Goal: Task Accomplishment & Management: Manage account settings

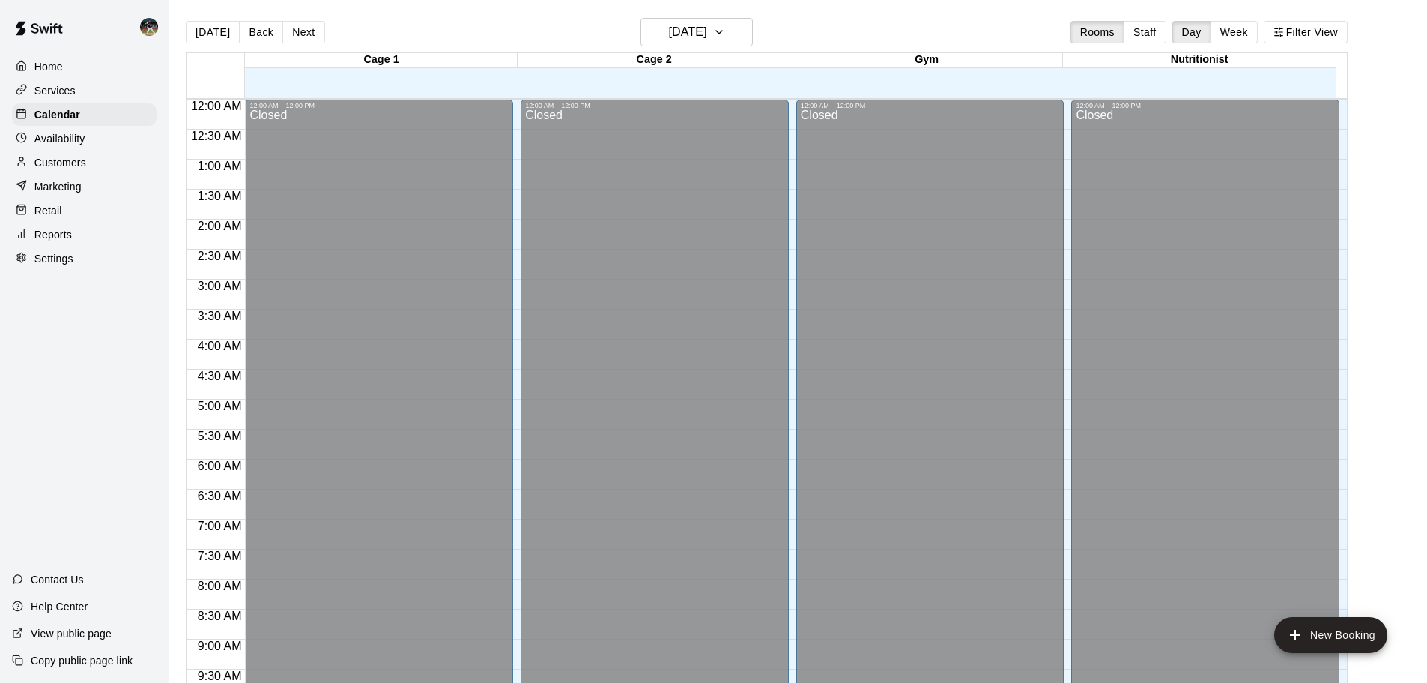
scroll to position [644, 0]
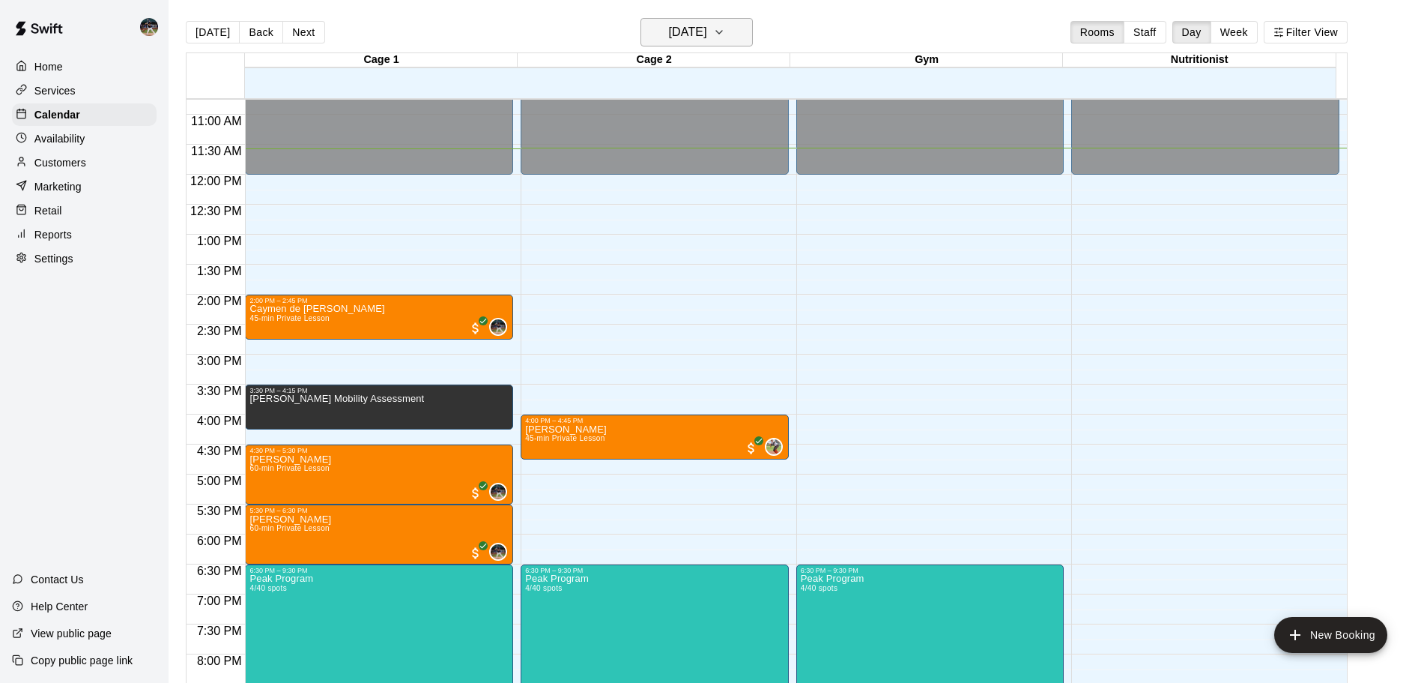
click at [748, 30] on button "[DATE]" at bounding box center [697, 32] width 112 height 28
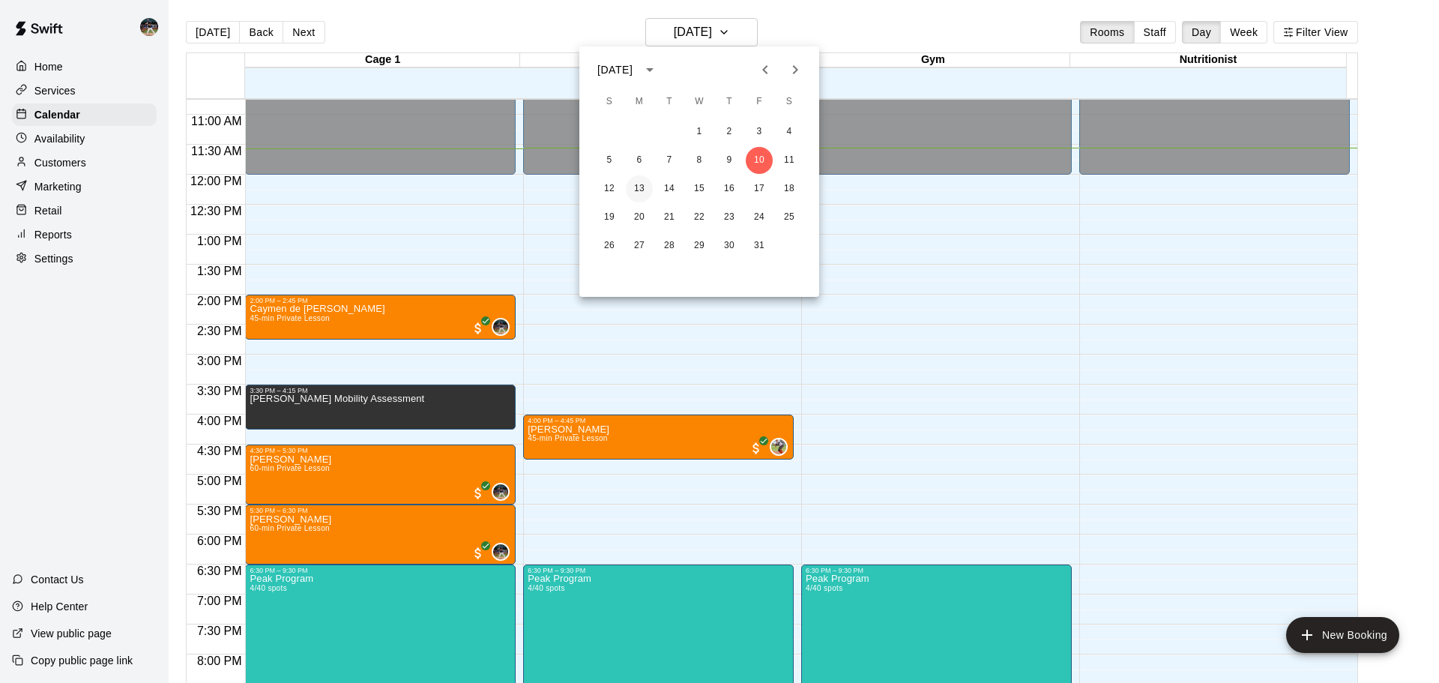
click at [635, 185] on button "13" at bounding box center [639, 188] width 27 height 27
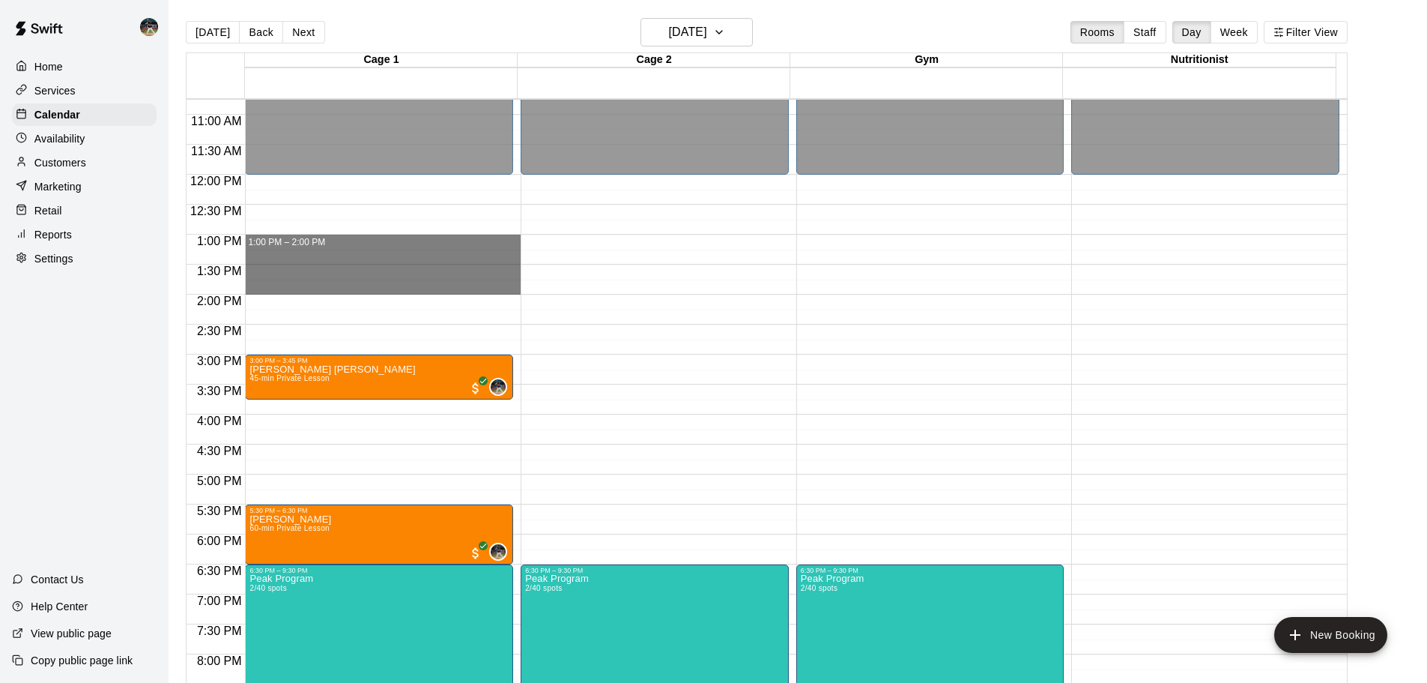
drag, startPoint x: 295, startPoint y: 238, endPoint x: 302, endPoint y: 287, distance: 49.2
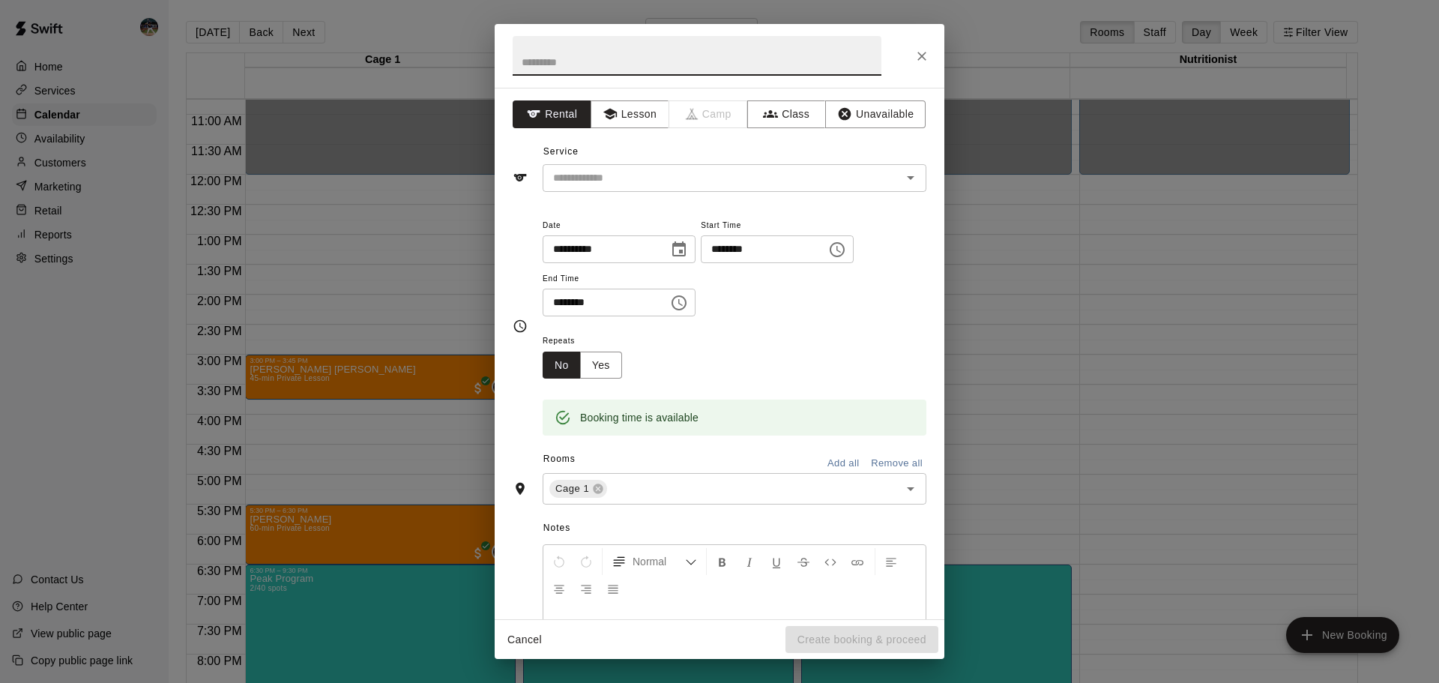
click at [850, 91] on div "**********" at bounding box center [720, 353] width 450 height 531
click at [847, 114] on button "Unavailable" at bounding box center [875, 114] width 100 height 28
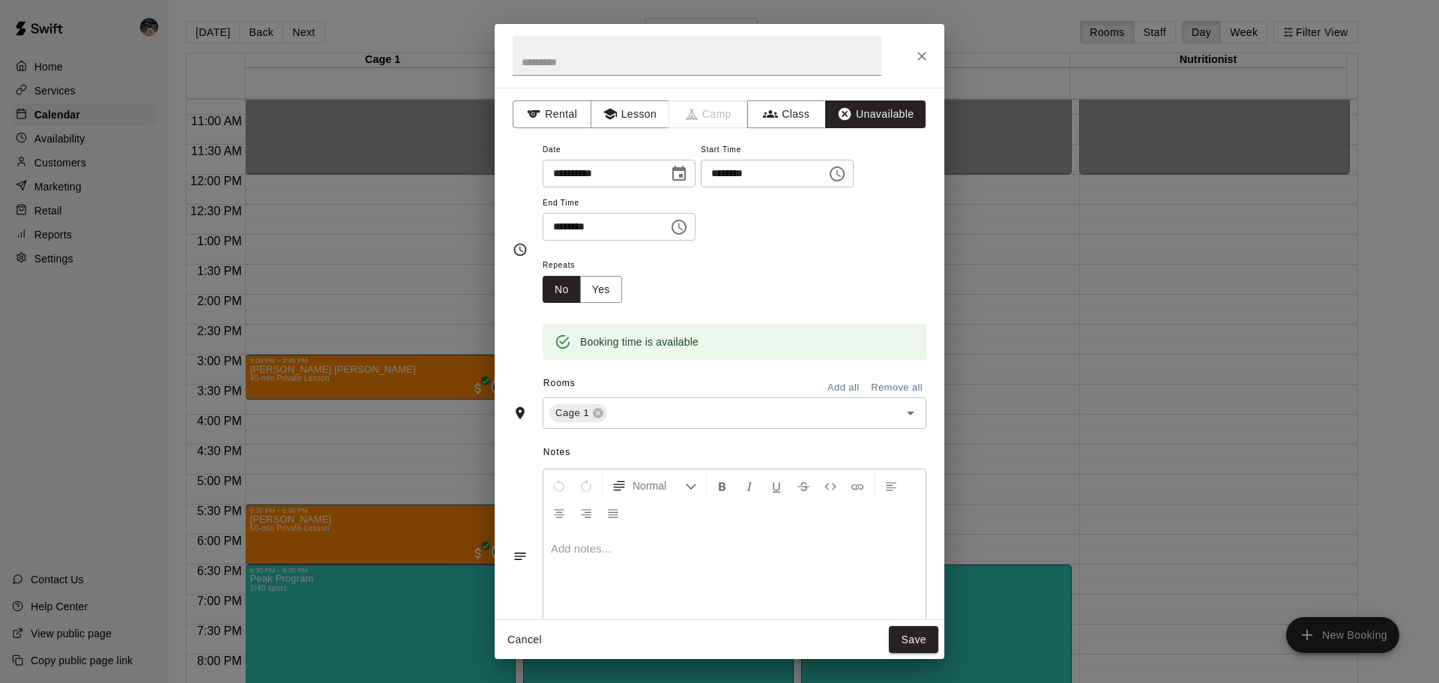
click at [841, 390] on button "Add all" at bounding box center [843, 387] width 48 height 23
click at [688, 56] on input "text" at bounding box center [697, 56] width 369 height 40
type input "**********"
click at [906, 656] on div "Cancel Save" at bounding box center [720, 640] width 450 height 40
click at [924, 641] on button "Save" at bounding box center [913, 640] width 49 height 28
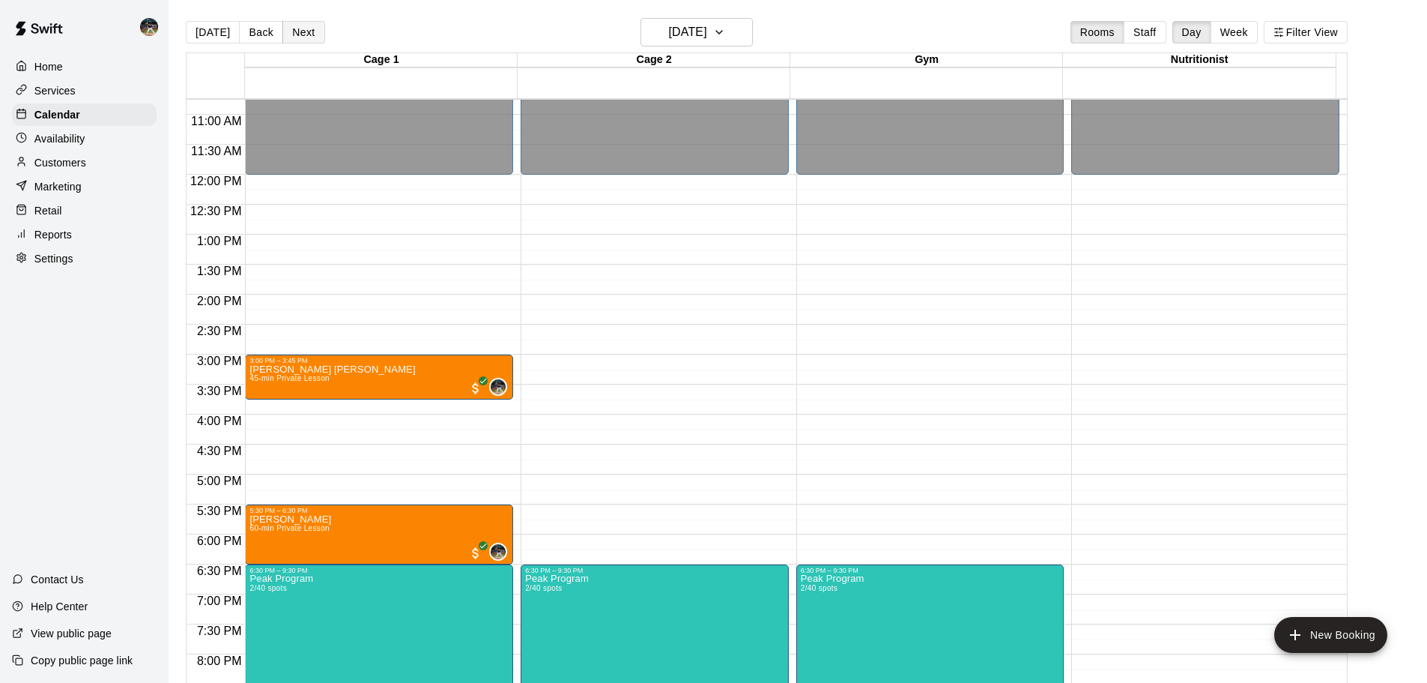
click at [296, 25] on button "Next" at bounding box center [303, 32] width 42 height 22
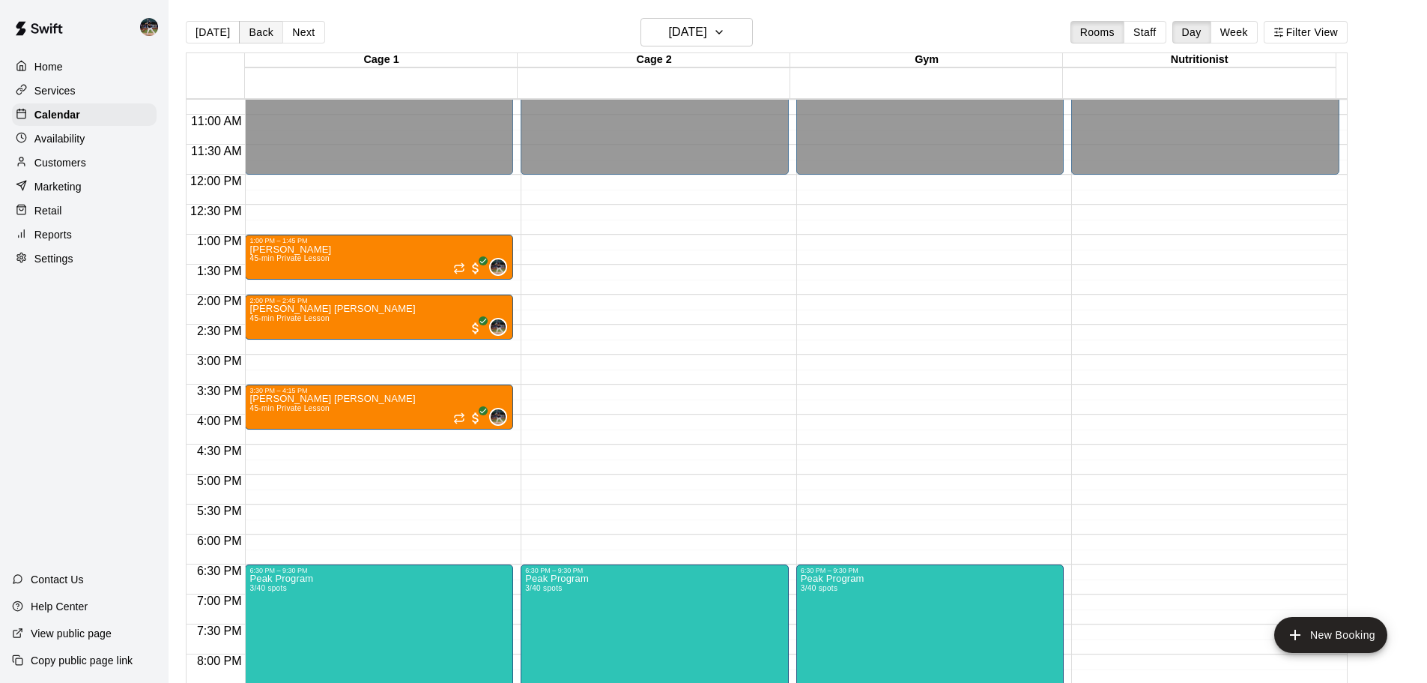
click at [261, 34] on button "Back" at bounding box center [261, 32] width 44 height 22
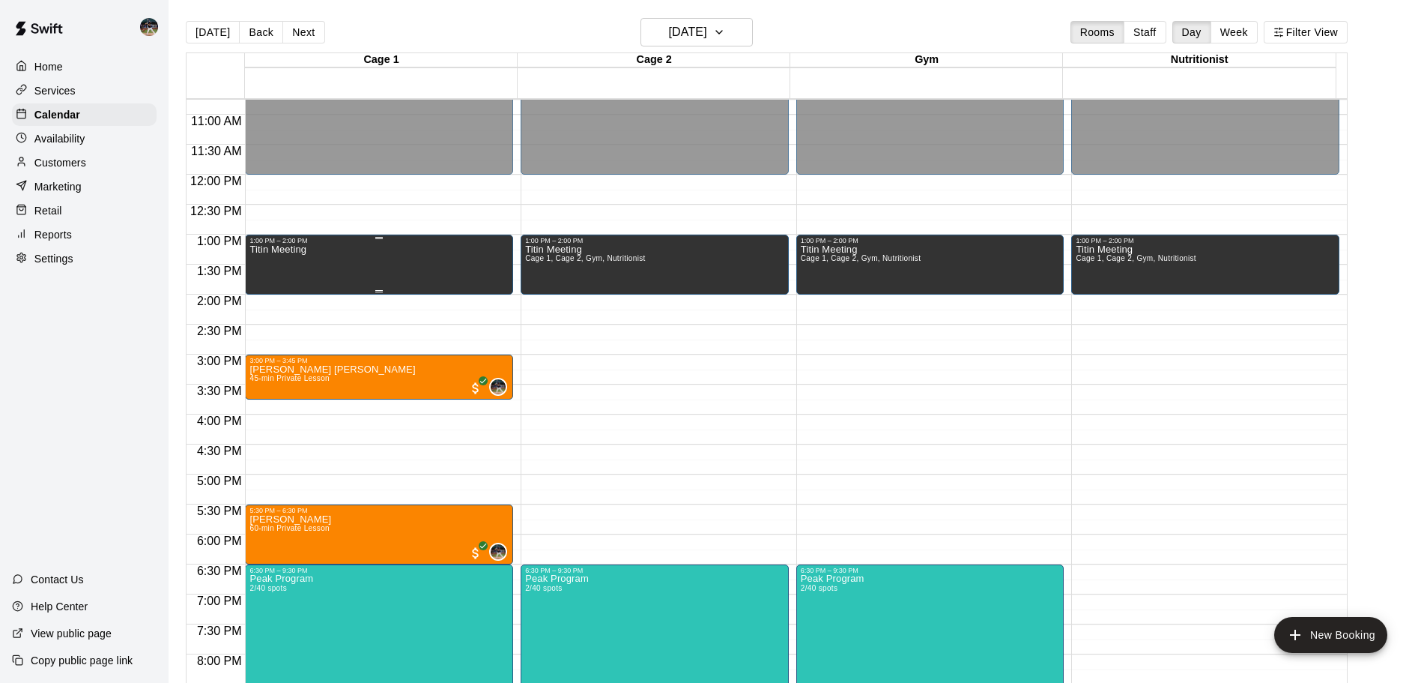
click at [381, 268] on div "Titin Meeting" at bounding box center [379, 585] width 259 height 683
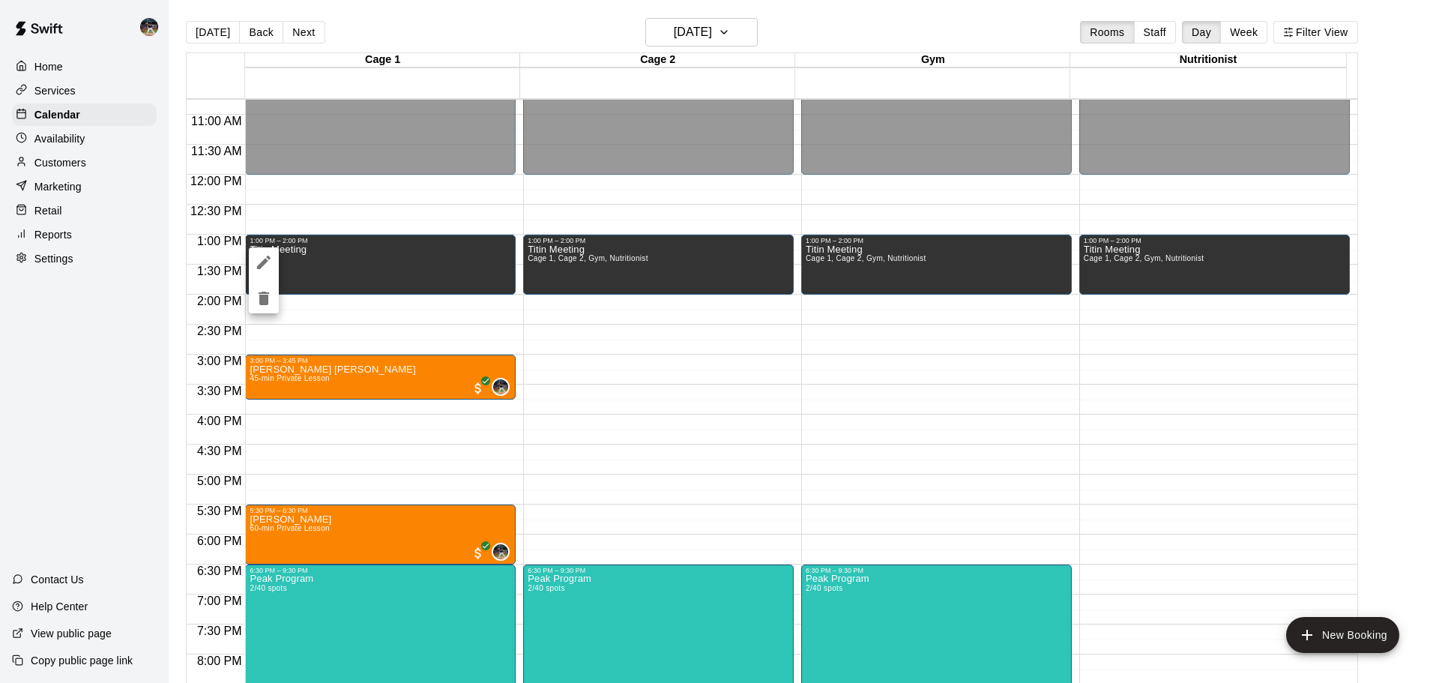
click at [261, 295] on icon "delete" at bounding box center [264, 297] width 10 height 13
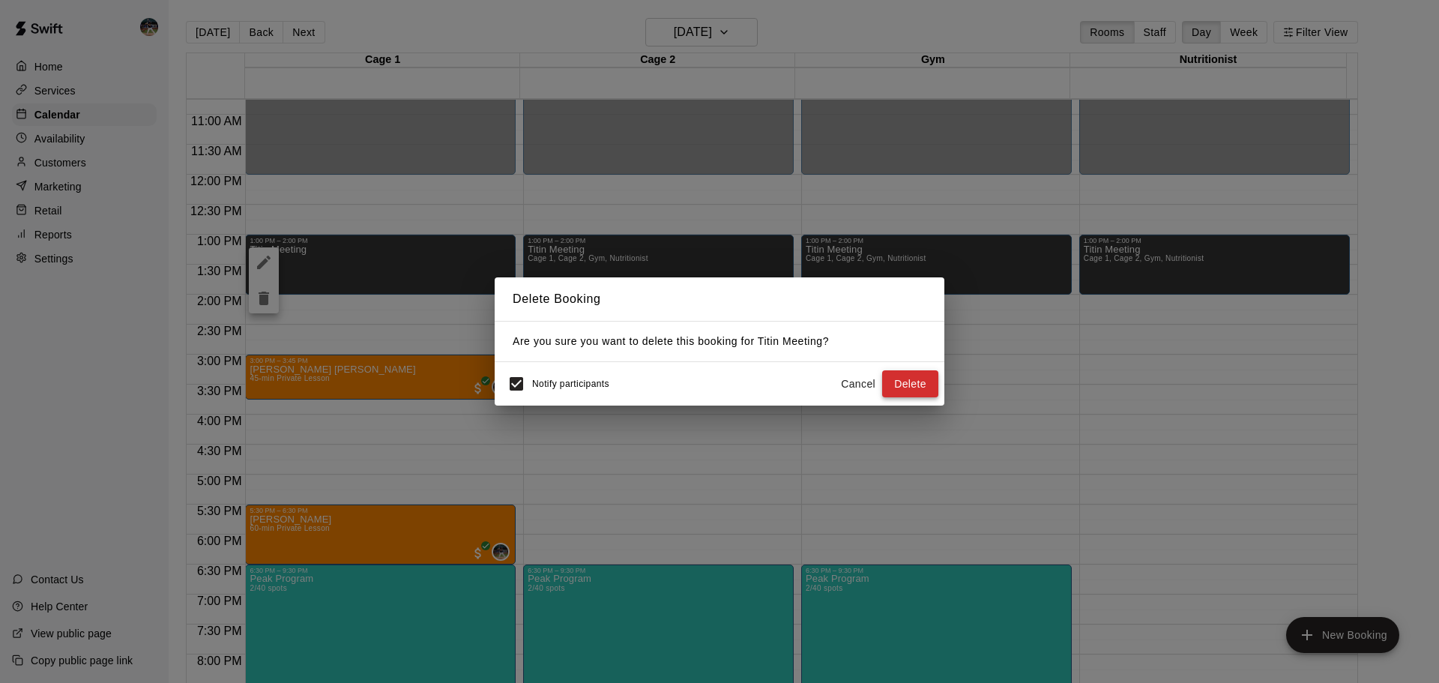
click at [904, 382] on button "Delete" at bounding box center [910, 384] width 56 height 28
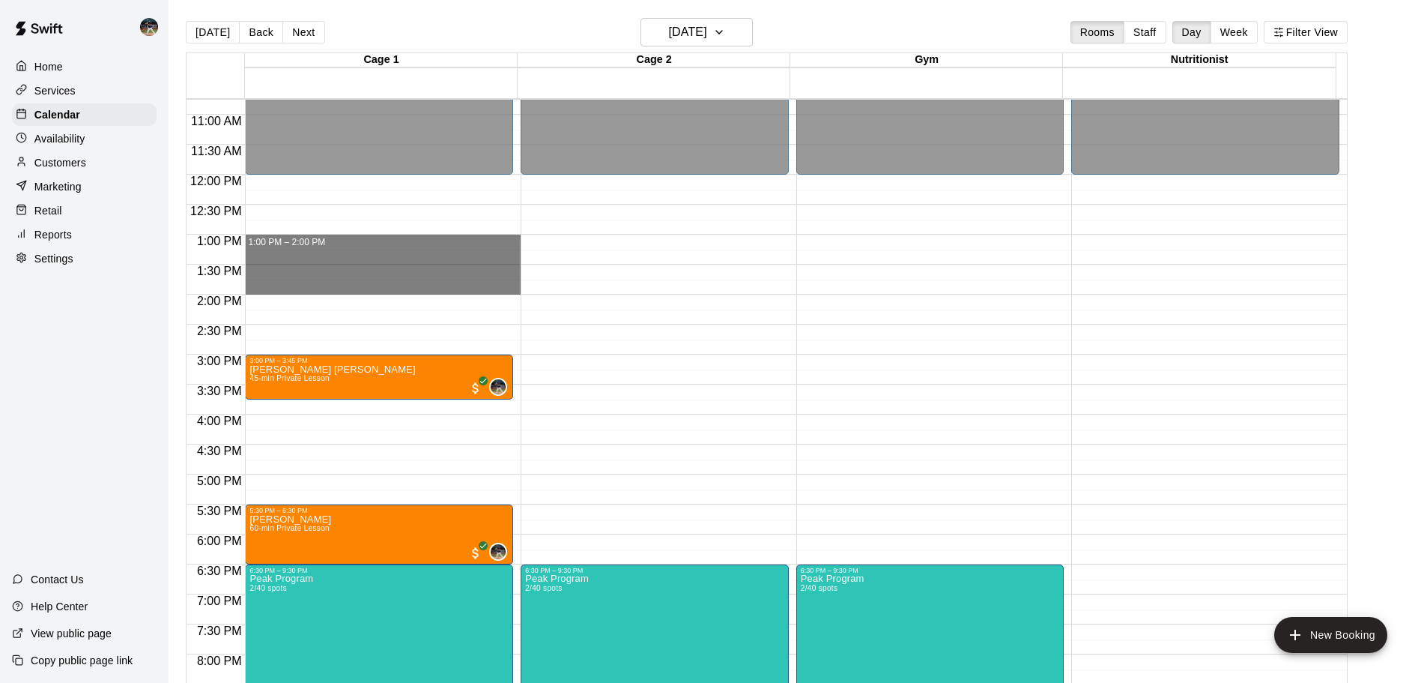
drag, startPoint x: 349, startPoint y: 241, endPoint x: 347, endPoint y: 282, distance: 41.3
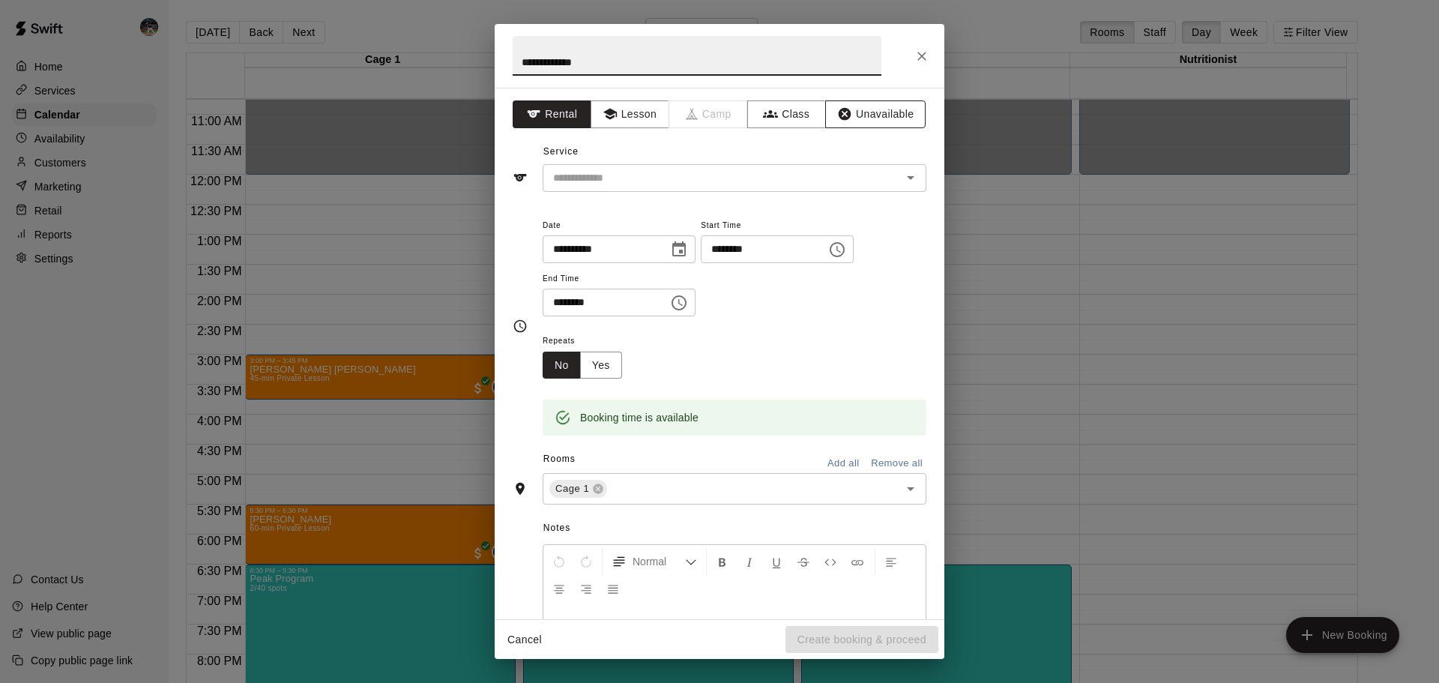
type input "**********"
click at [856, 104] on button "Unavailable" at bounding box center [875, 114] width 100 height 28
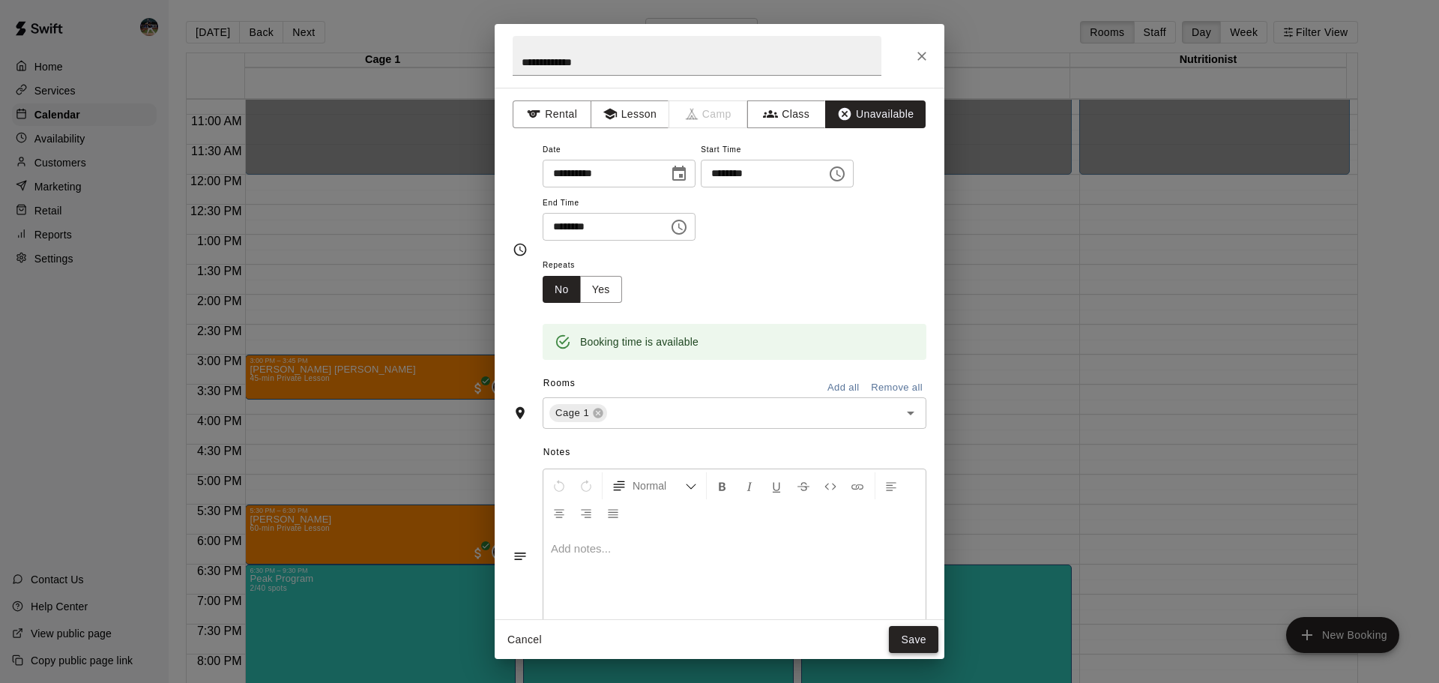
click at [910, 649] on button "Save" at bounding box center [913, 640] width 49 height 28
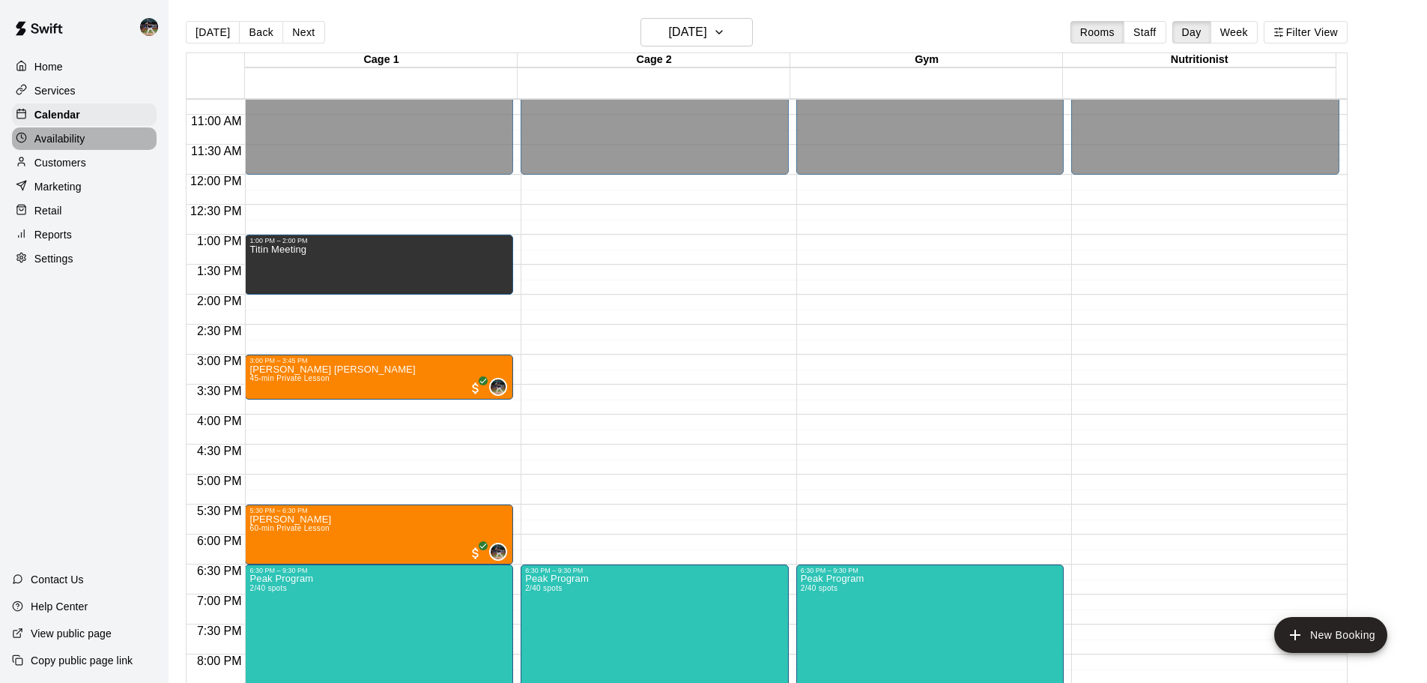
click at [88, 136] on div "Availability" at bounding box center [84, 138] width 145 height 22
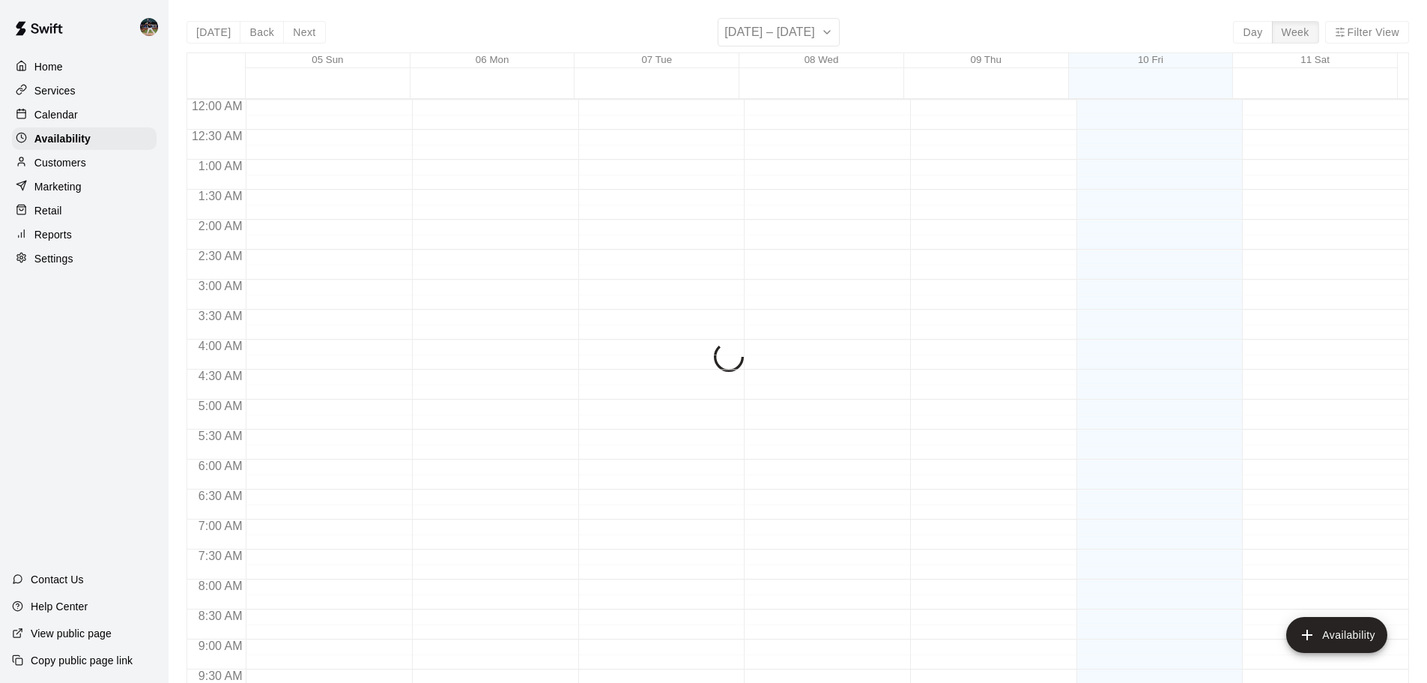
scroll to position [698, 0]
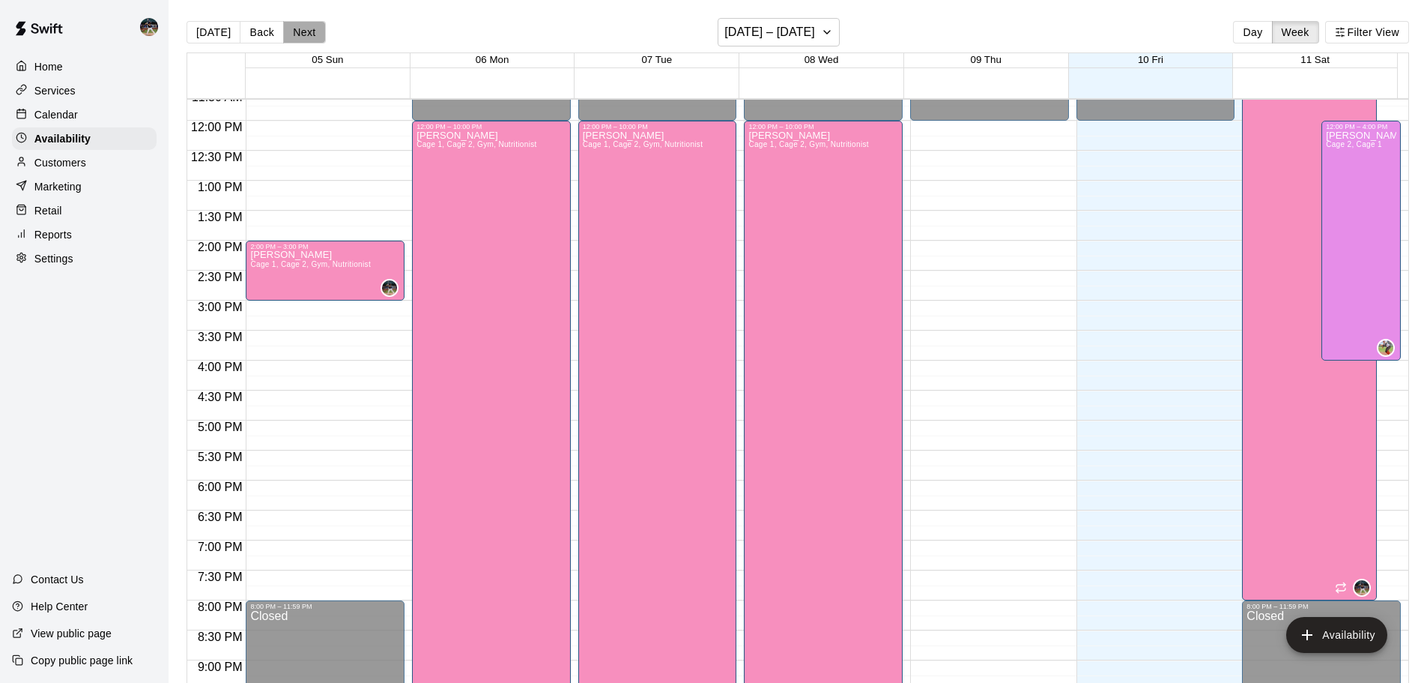
click at [306, 29] on button "Next" at bounding box center [304, 32] width 42 height 22
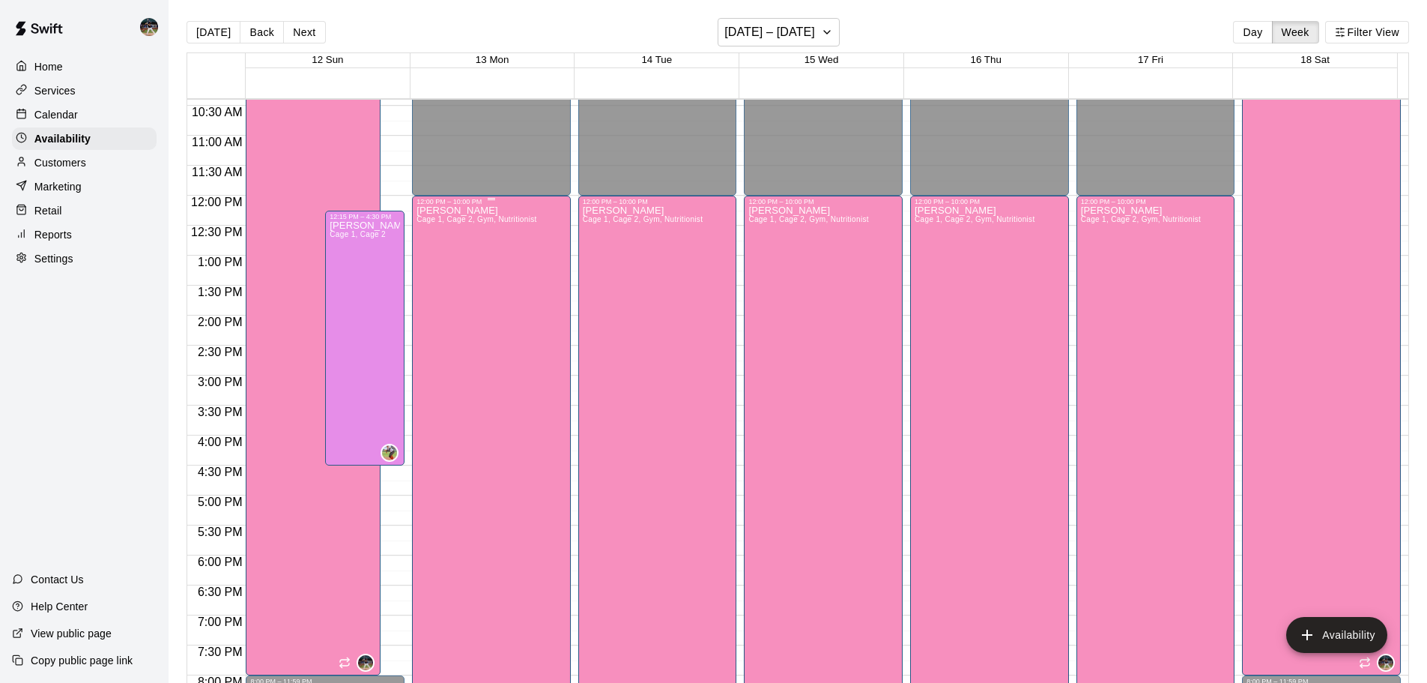
scroll to position [718, 0]
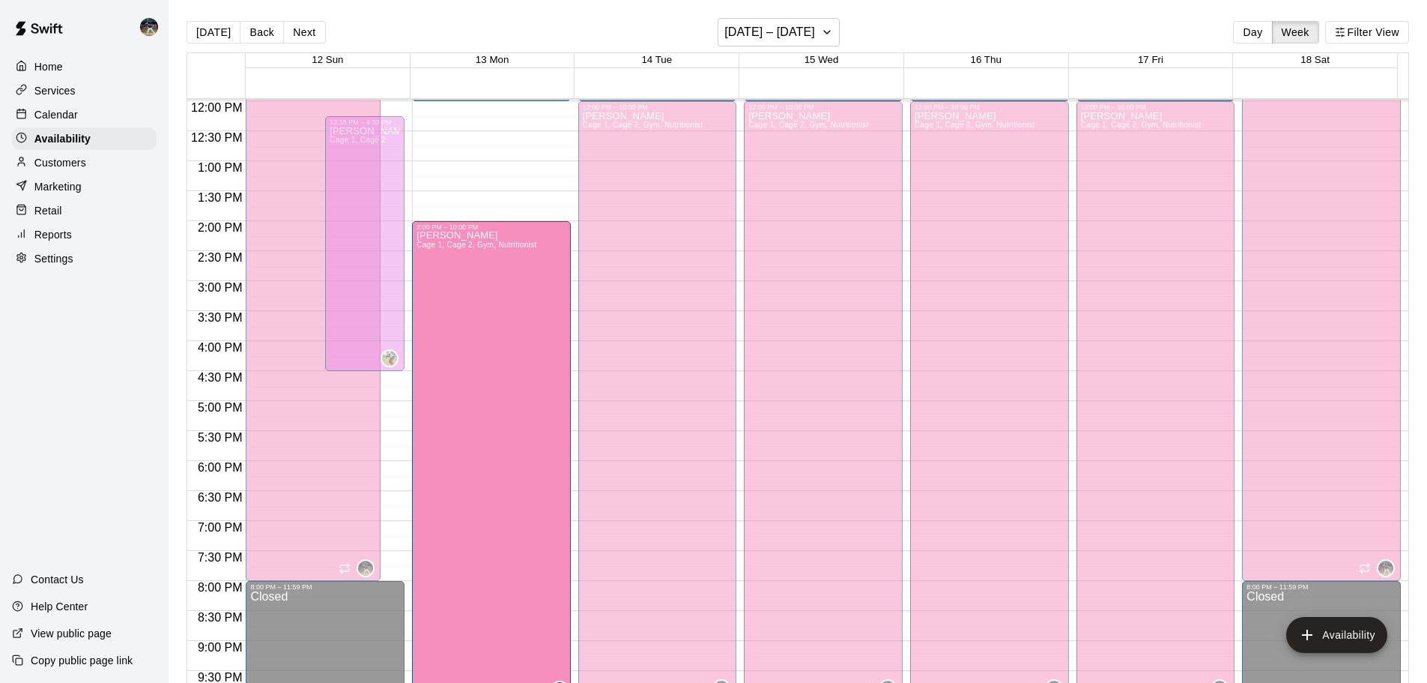
drag, startPoint x: 489, startPoint y: 199, endPoint x: 495, endPoint y: 231, distance: 32.0
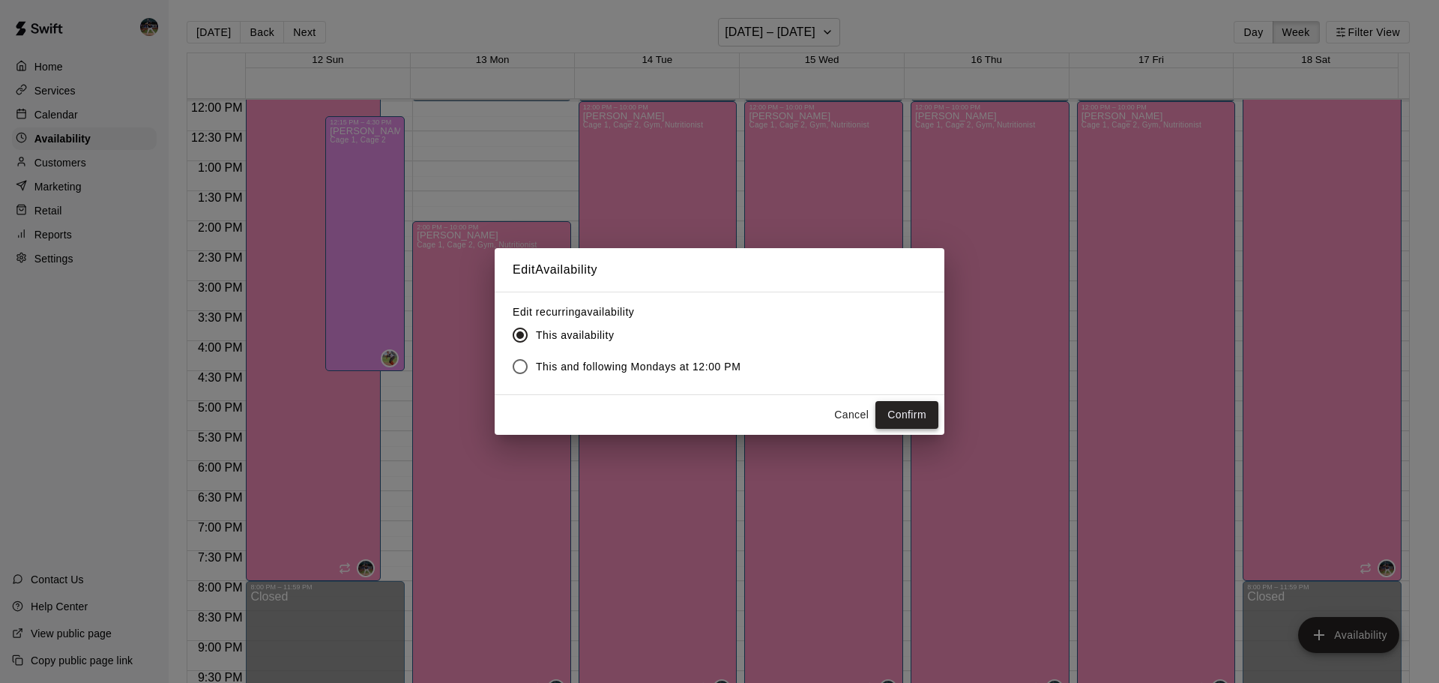
click at [904, 416] on button "Confirm" at bounding box center [906, 415] width 63 height 28
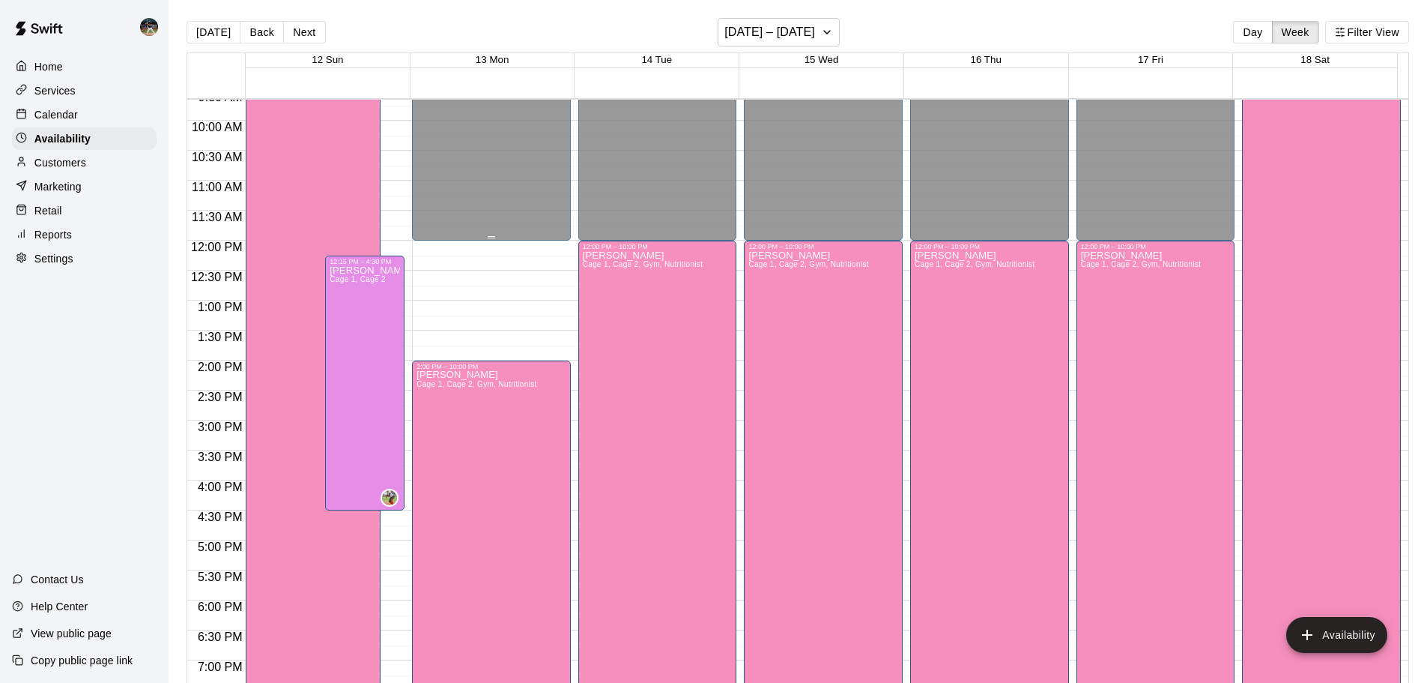
scroll to position [568, 0]
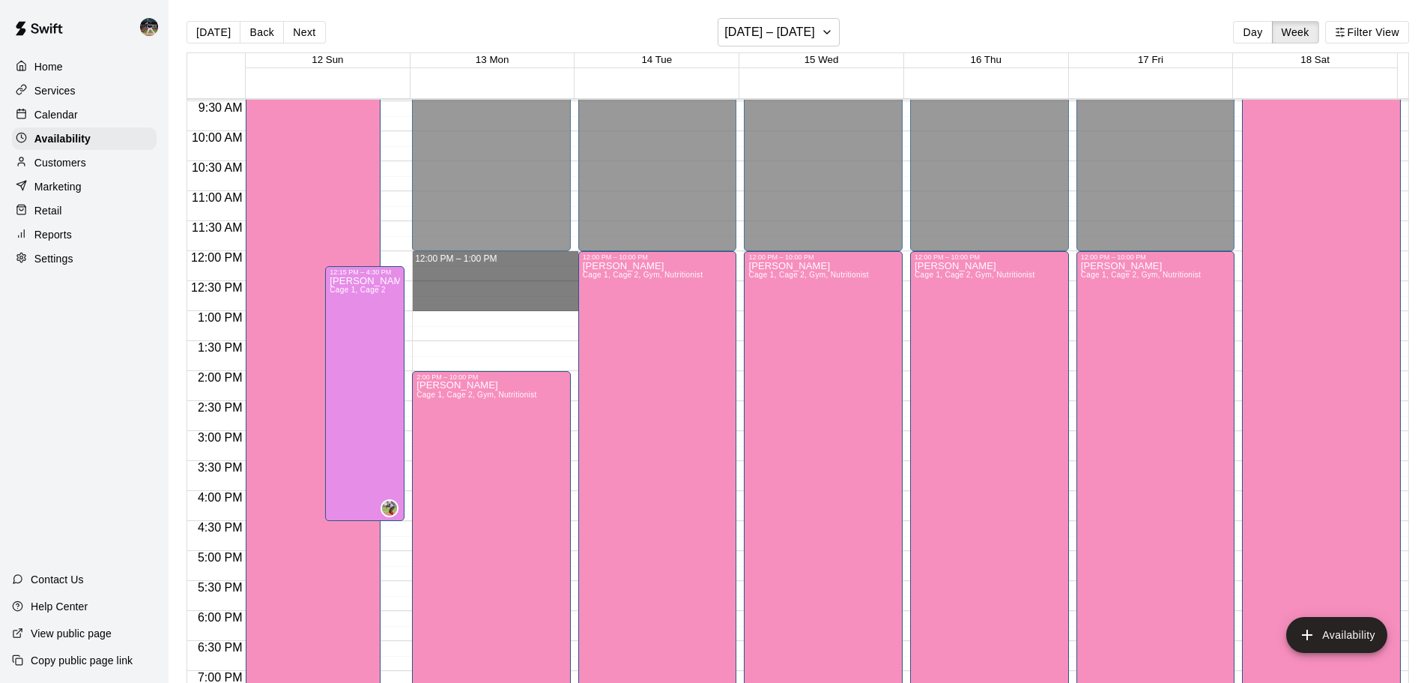
drag, startPoint x: 504, startPoint y: 254, endPoint x: 516, endPoint y: 306, distance: 53.8
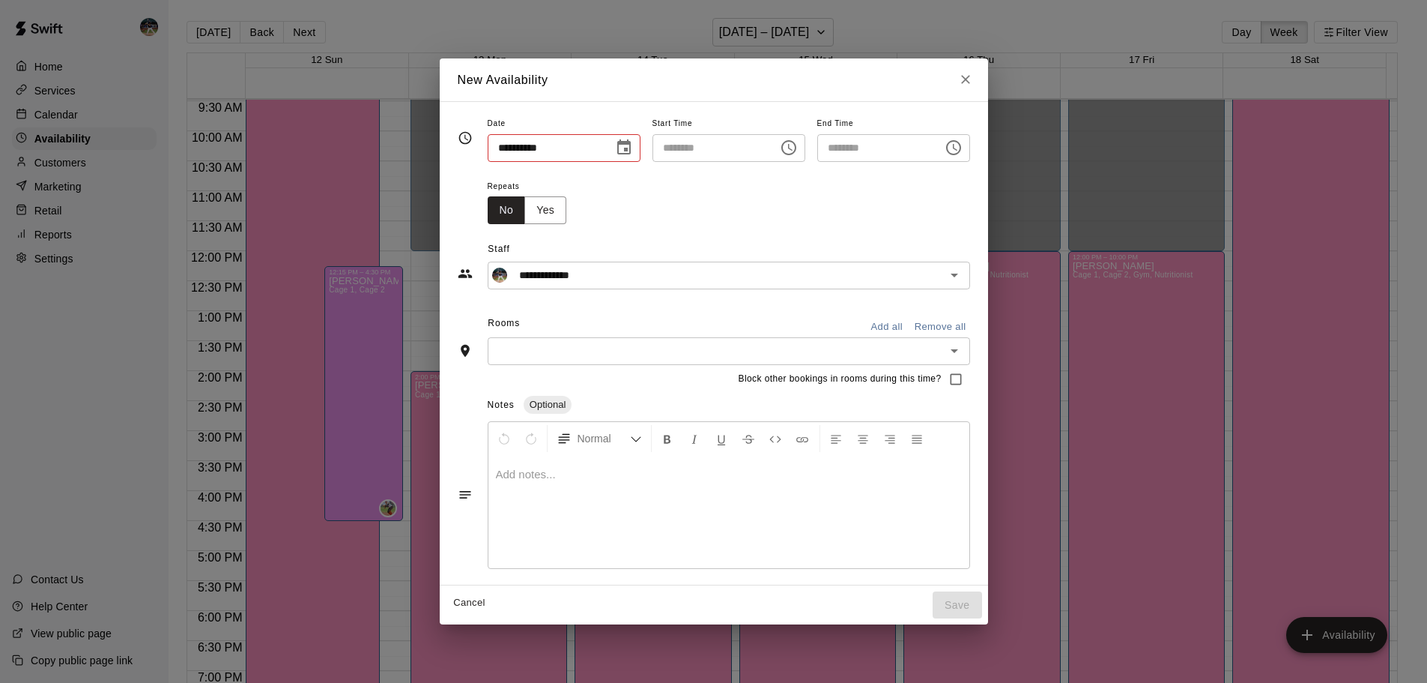
type input "**********"
type input "********"
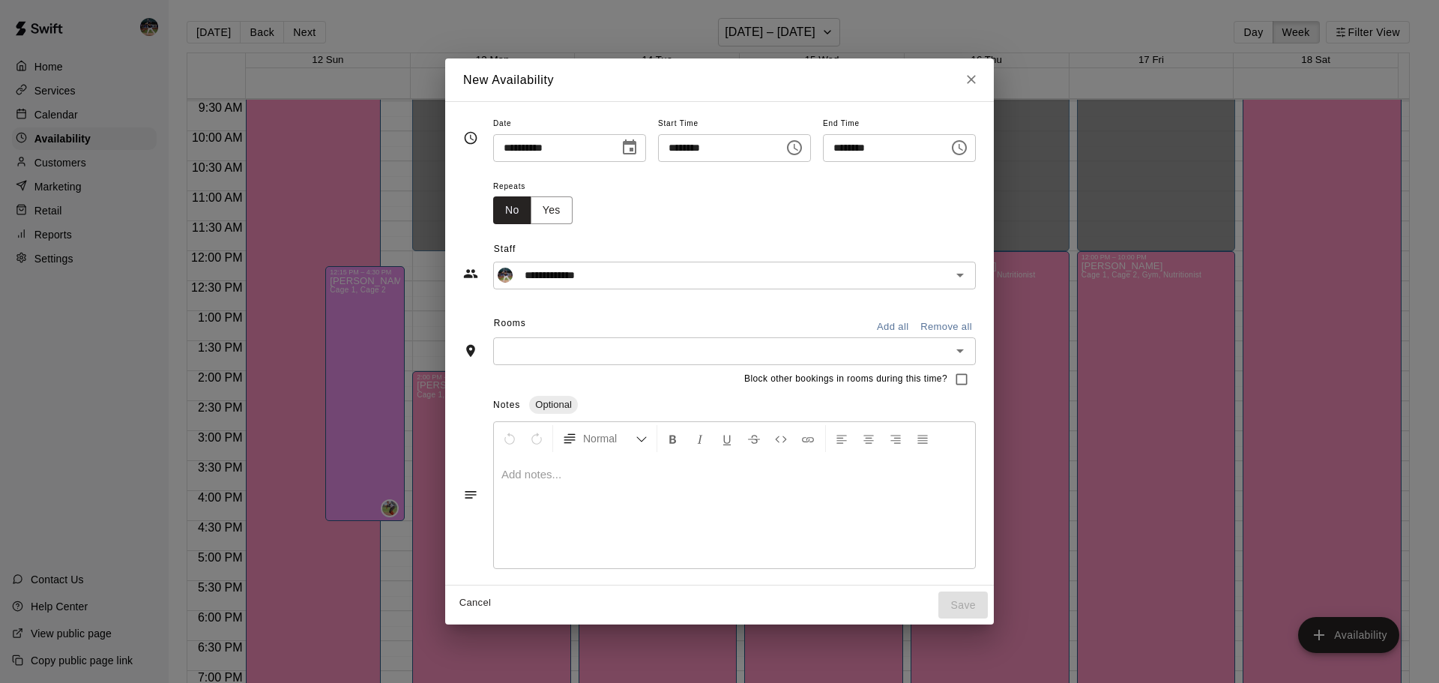
click at [916, 327] on button "Add all" at bounding box center [892, 326] width 48 height 23
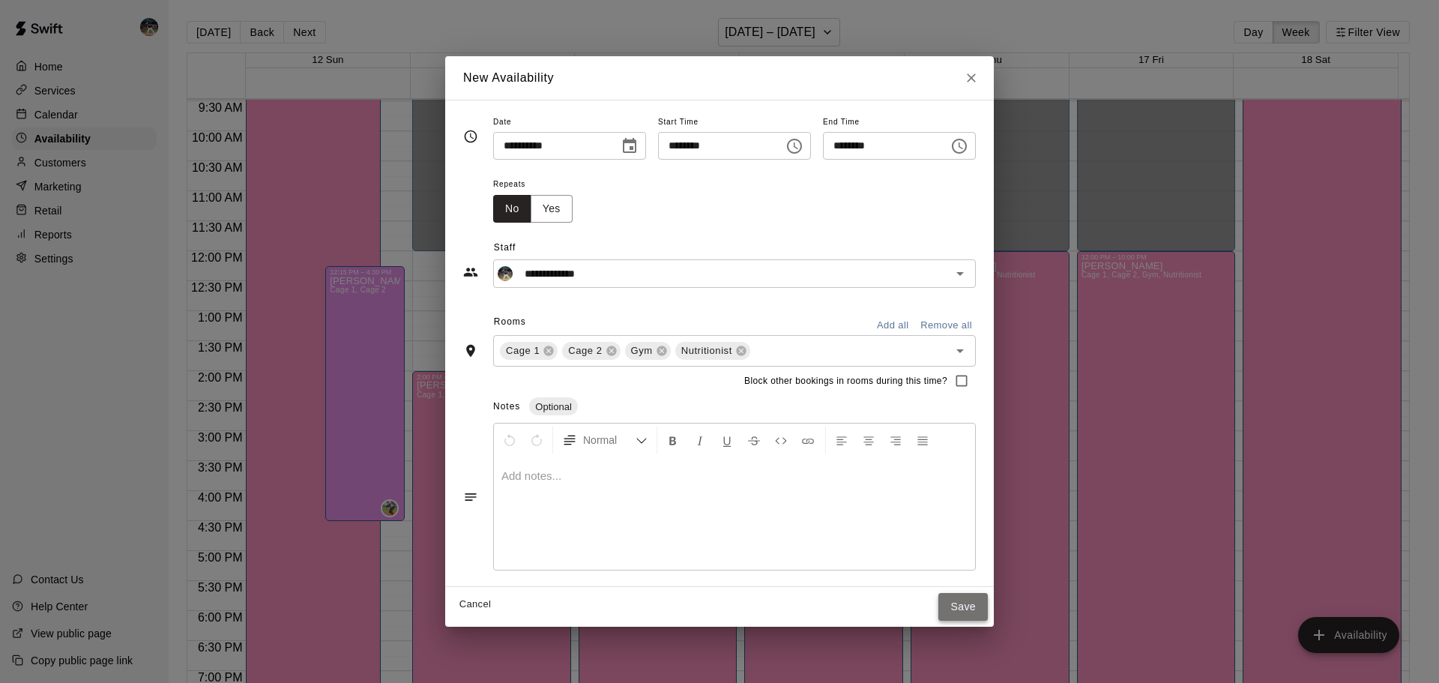
click at [988, 602] on button "Save" at bounding box center [962, 607] width 49 height 28
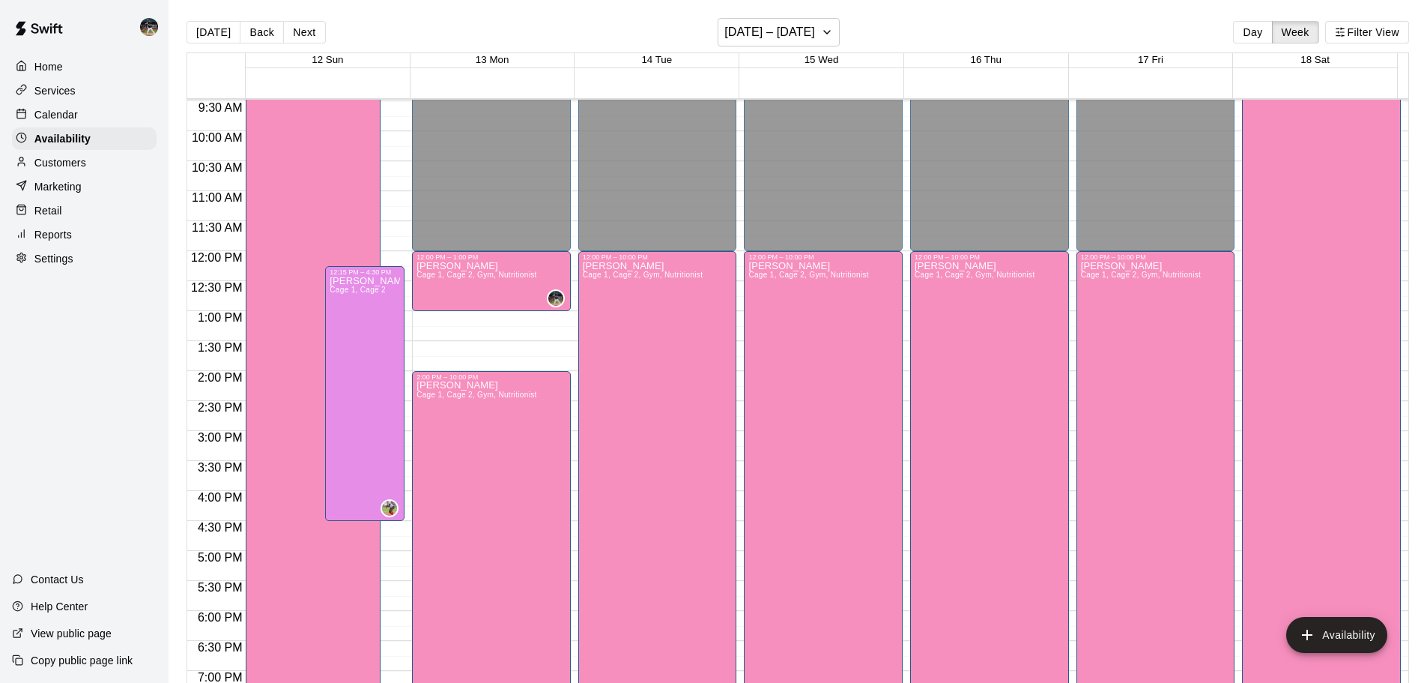
click at [96, 112] on div "Calendar" at bounding box center [84, 114] width 145 height 22
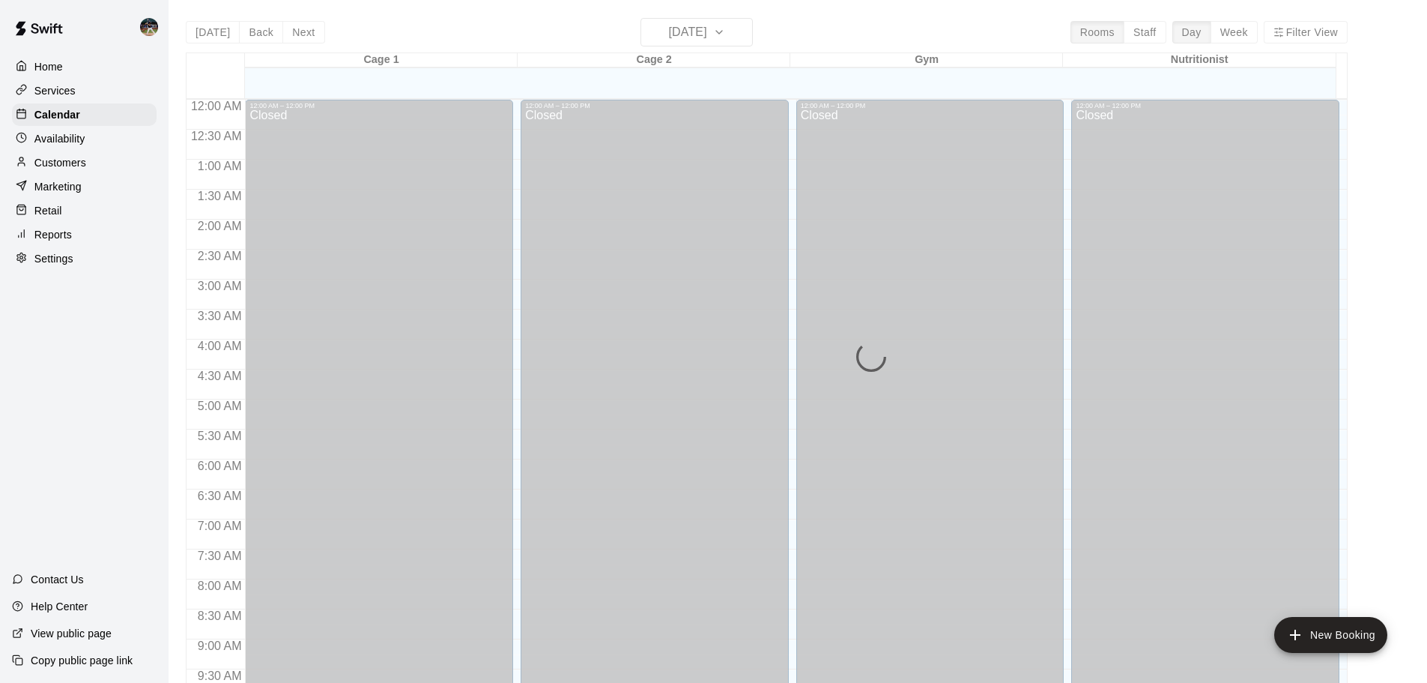
scroll to position [698, 0]
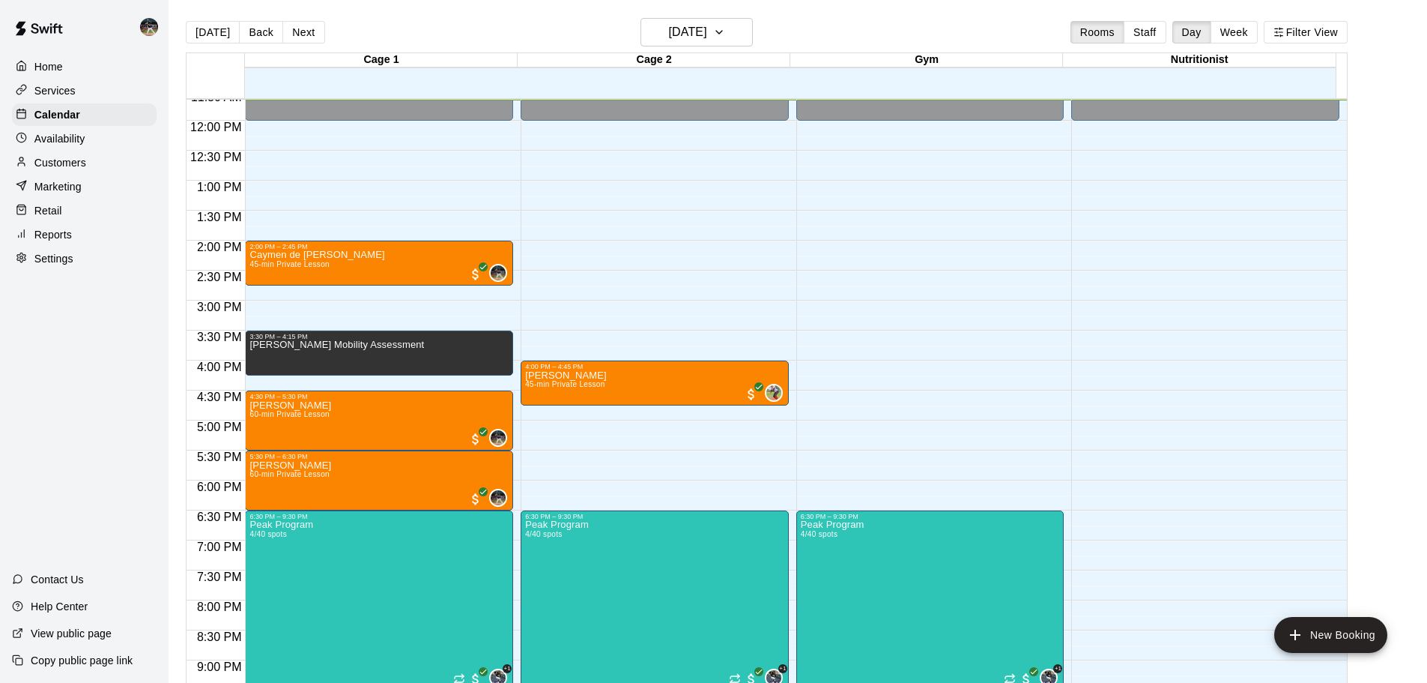
click at [758, 46] on div "[DATE] Back [DATE][DATE] Rooms Staff Day Week Filter View" at bounding box center [767, 35] width 1162 height 34
click at [725, 37] on icon "button" at bounding box center [719, 32] width 12 height 18
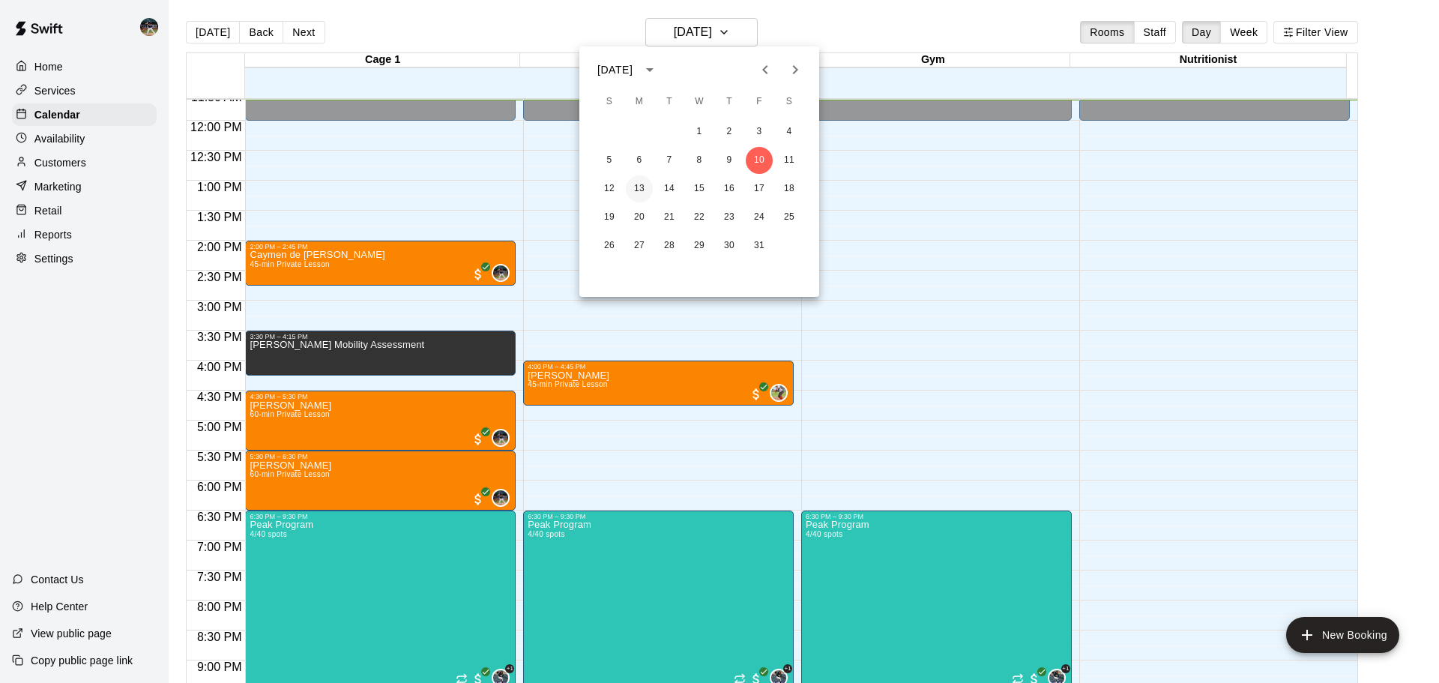
click at [641, 187] on button "13" at bounding box center [639, 188] width 27 height 27
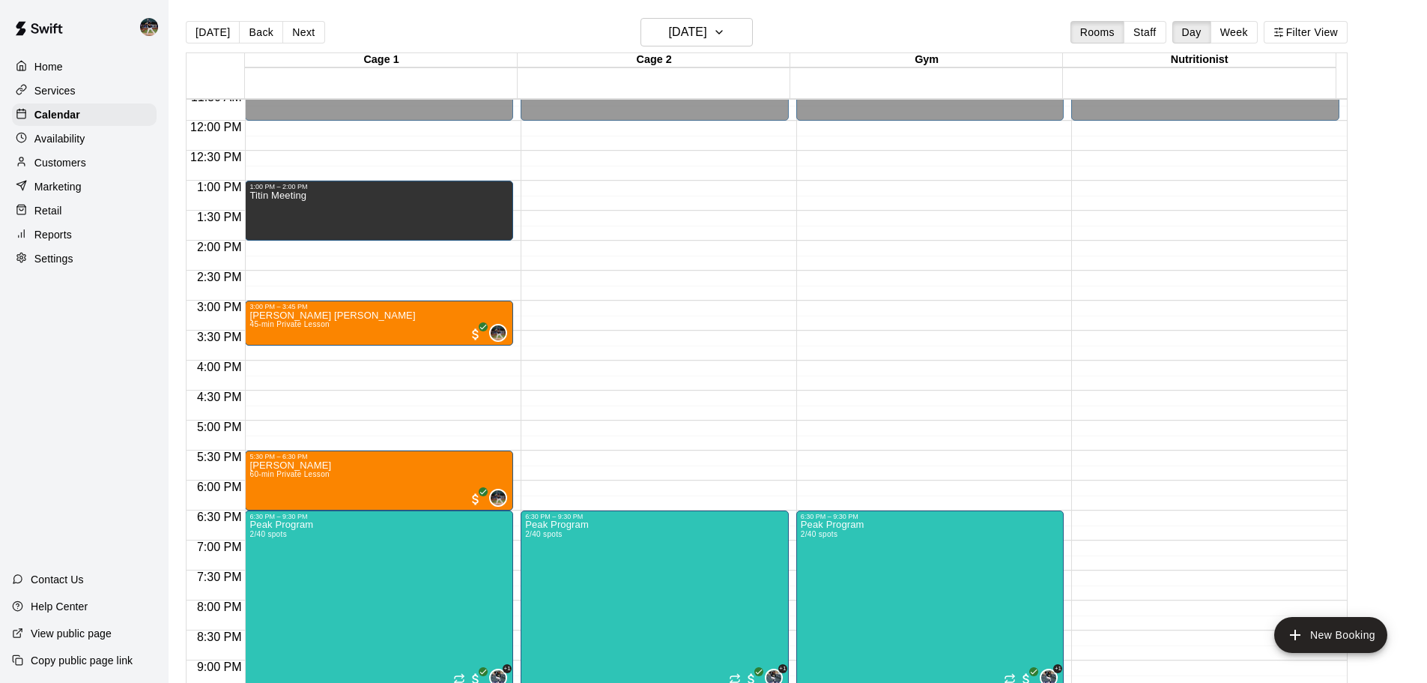
click at [109, 140] on div "Availability" at bounding box center [84, 138] width 145 height 22
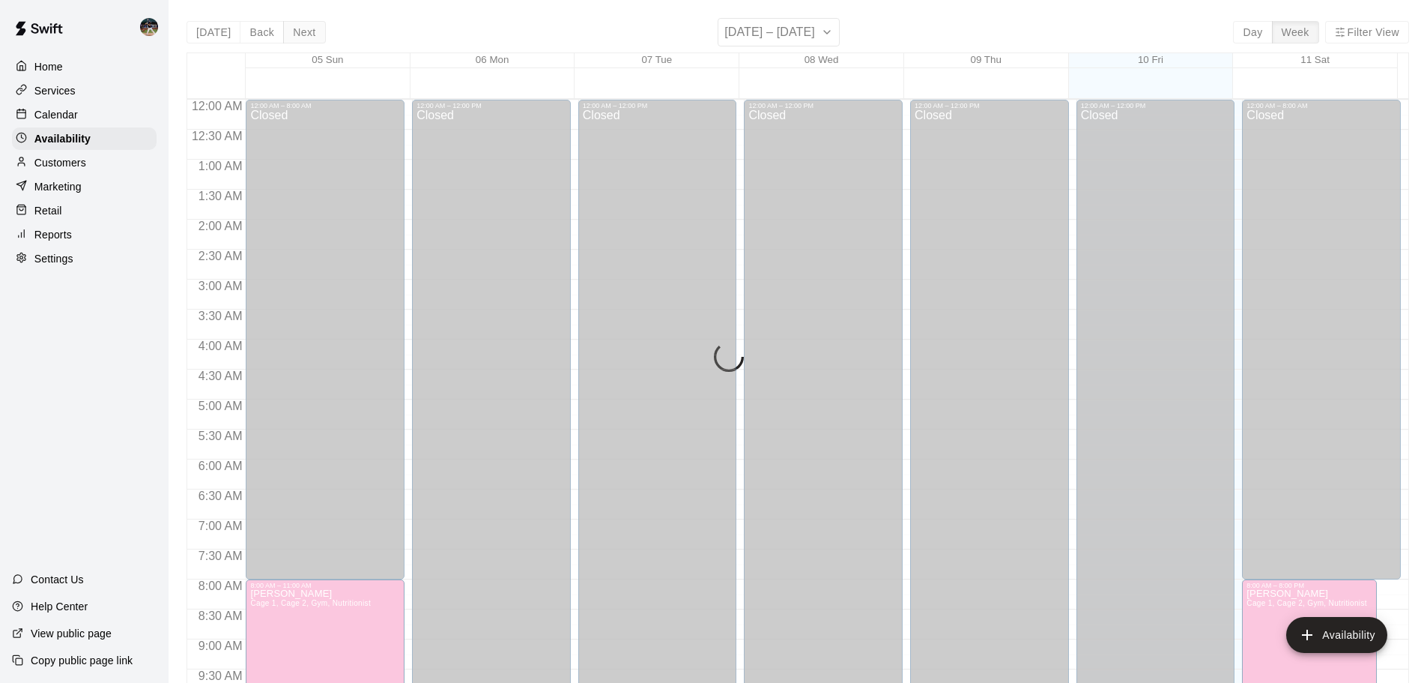
scroll to position [698, 0]
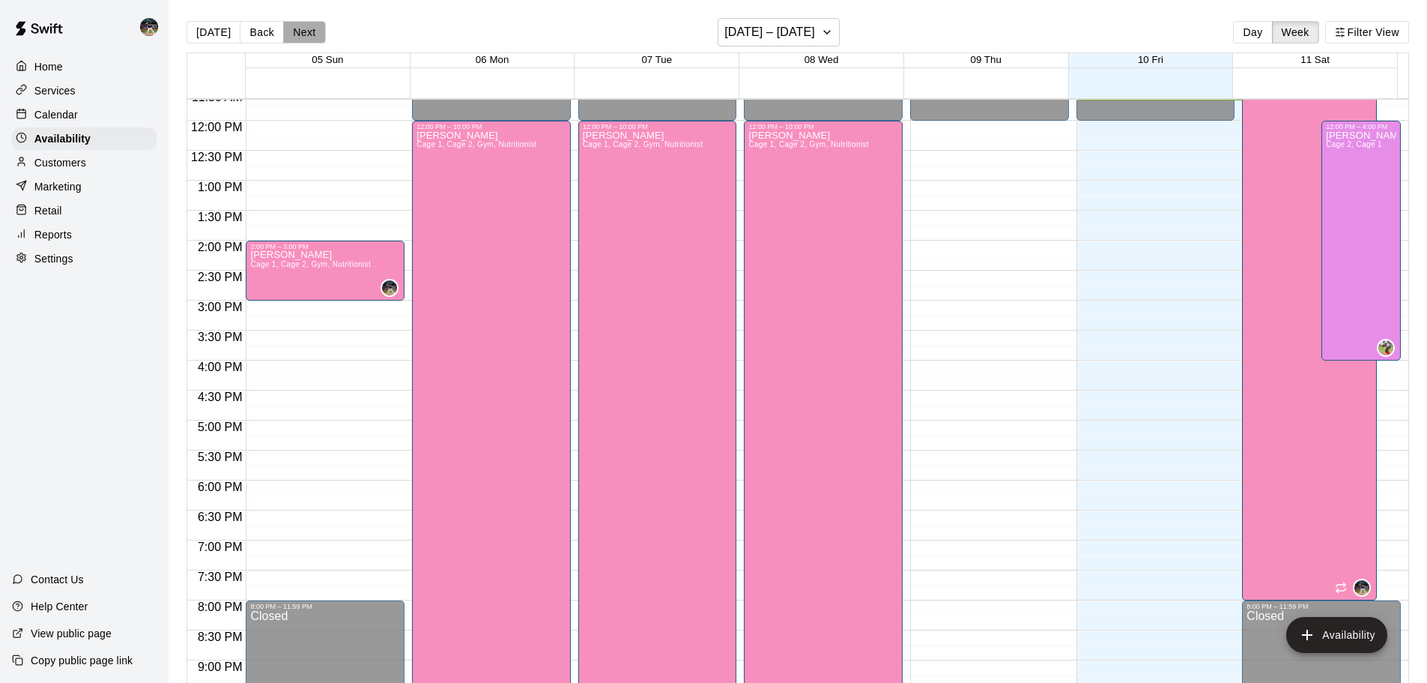
click at [303, 32] on button "Next" at bounding box center [304, 32] width 42 height 22
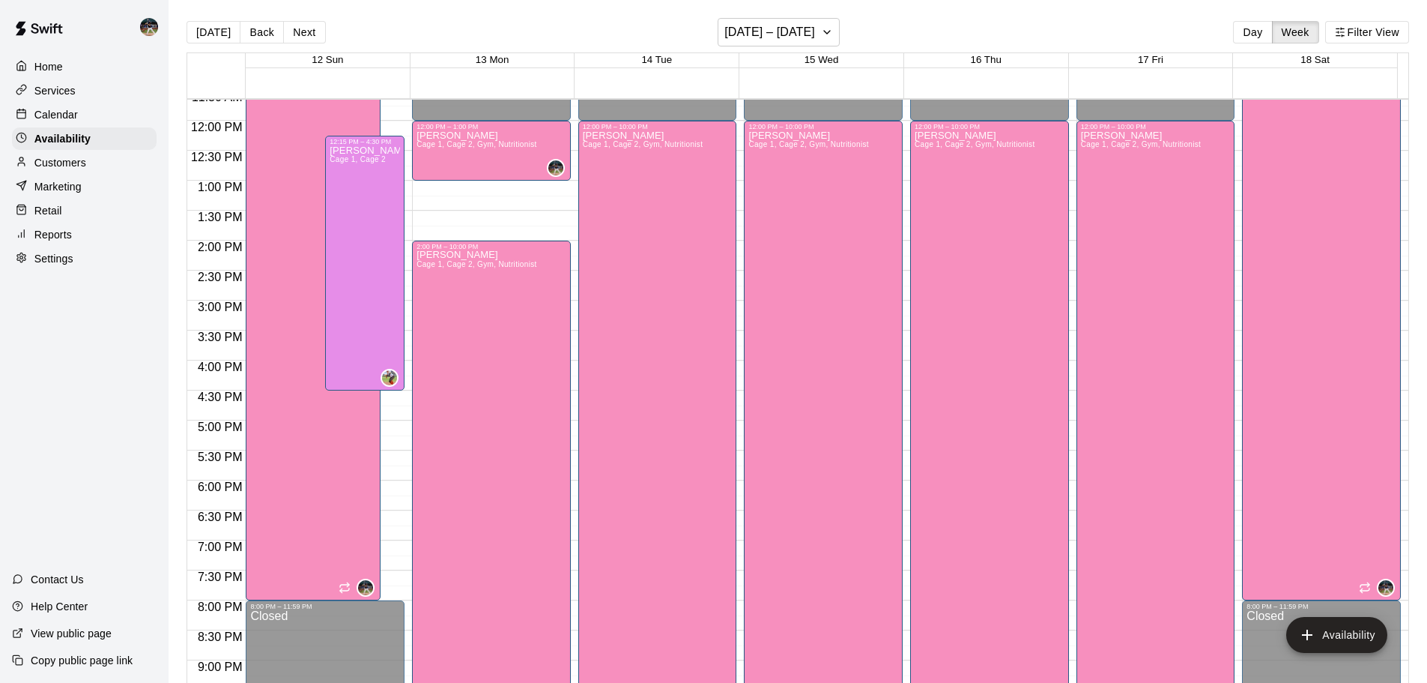
click at [63, 115] on p "Calendar" at bounding box center [55, 114] width 43 height 15
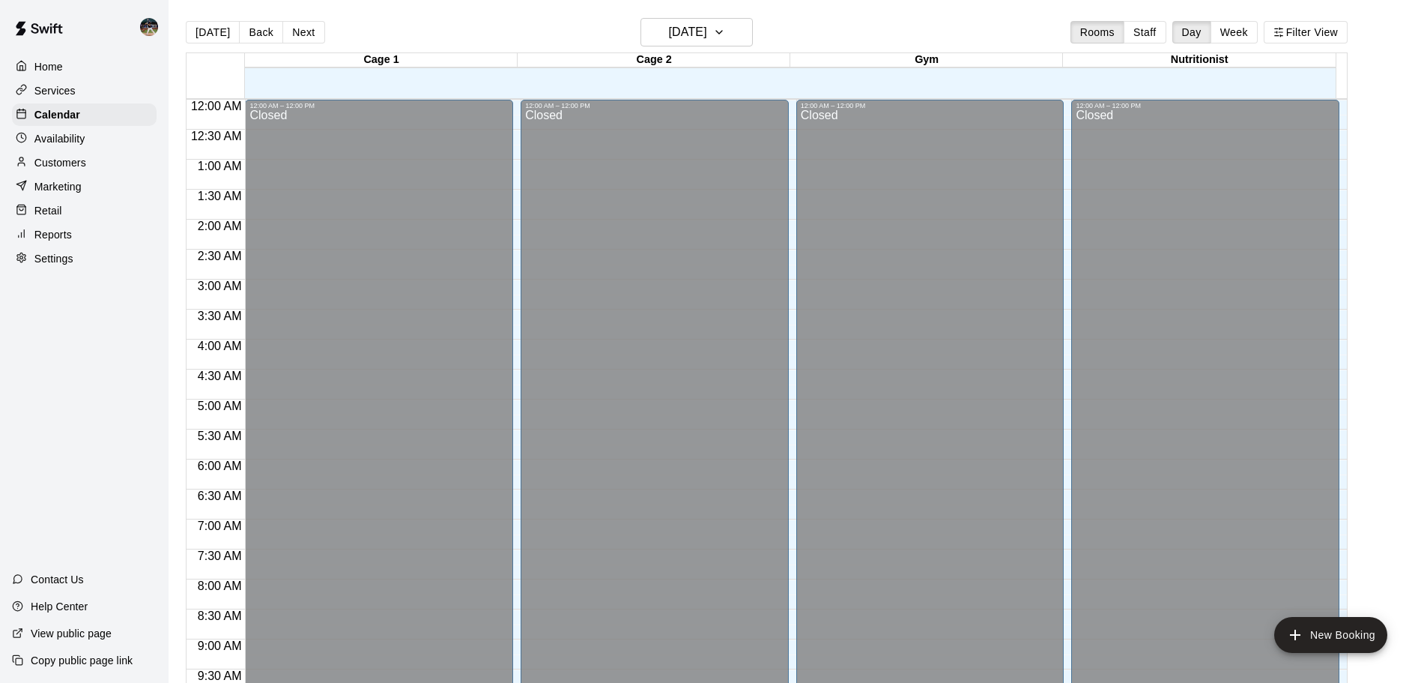
scroll to position [698, 0]
